Goal: Find specific page/section: Find specific page/section

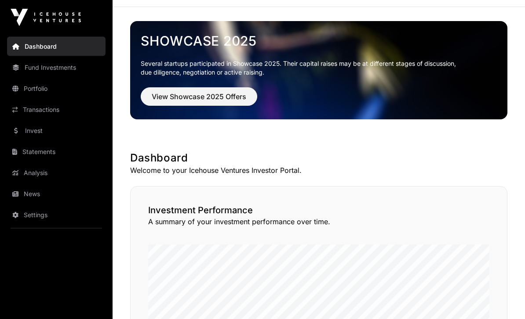
scroll to position [81, 0]
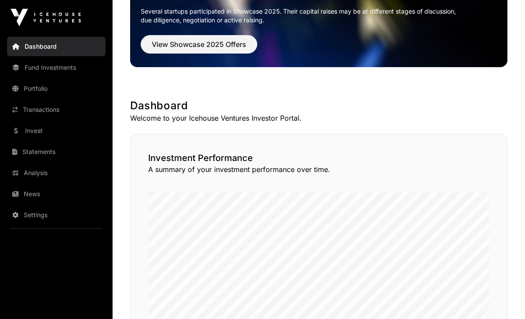
click at [20, 109] on link "Transactions" at bounding box center [56, 109] width 98 height 19
click at [25, 110] on link "Transactions" at bounding box center [56, 109] width 98 height 19
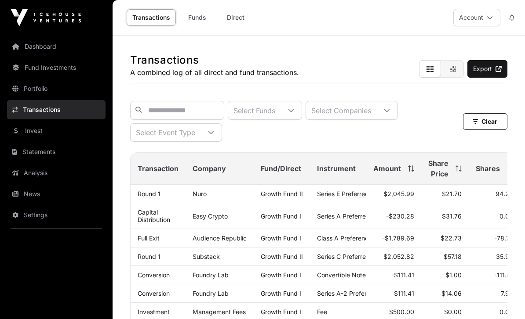
click at [33, 47] on link "Dashboard" at bounding box center [56, 46] width 98 height 19
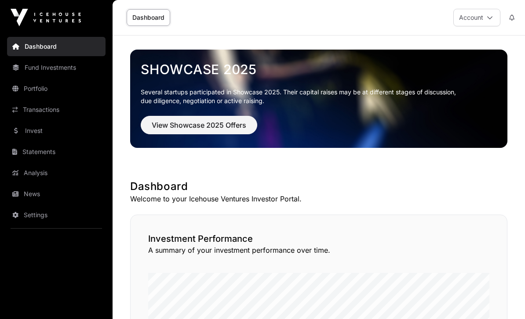
click at [17, 172] on icon at bounding box center [15, 173] width 6 height 6
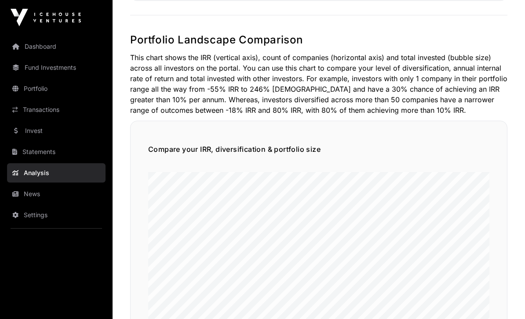
scroll to position [498, 0]
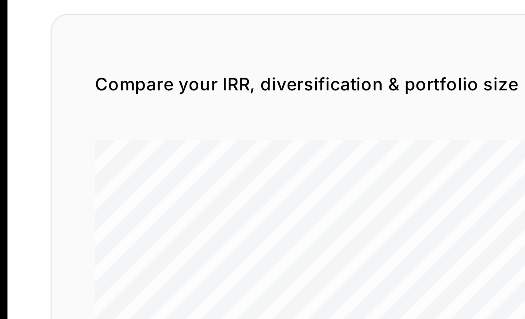
click at [130, 108] on div "Compare your IRR, diversification & portfolio size" at bounding box center [318, 228] width 377 height 240
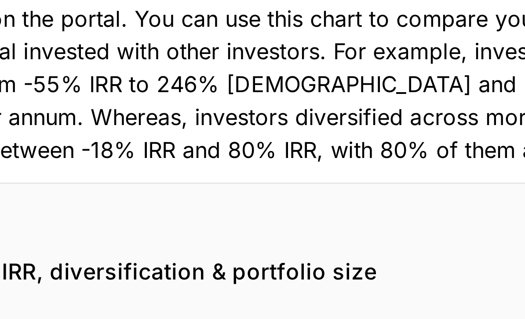
scroll to position [491, 0]
